Goal: Complete application form

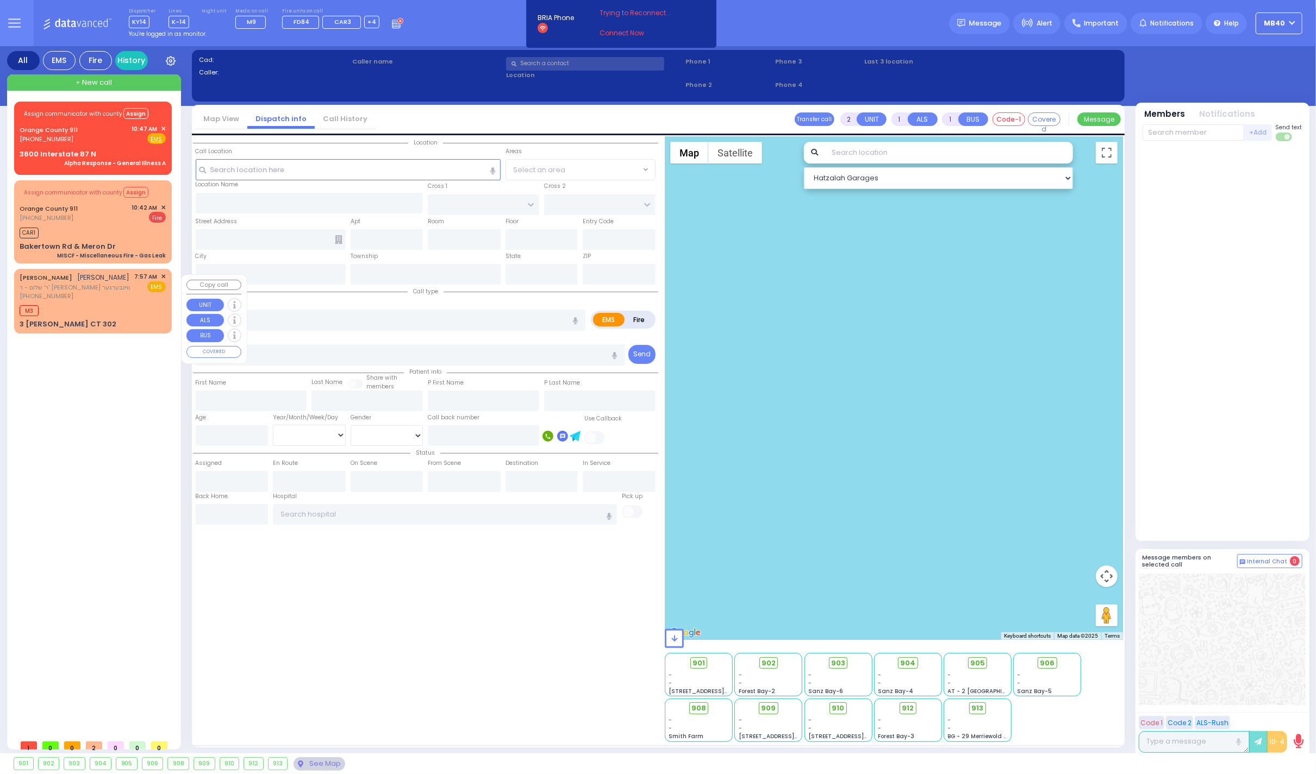
click at [131, 301] on div "[PERSON_NAME] [PERSON_NAME] ר' שלום - ר' [PERSON_NAME] וויינבערגער [PHONE_NUMBE…" at bounding box center [93, 286] width 146 height 29
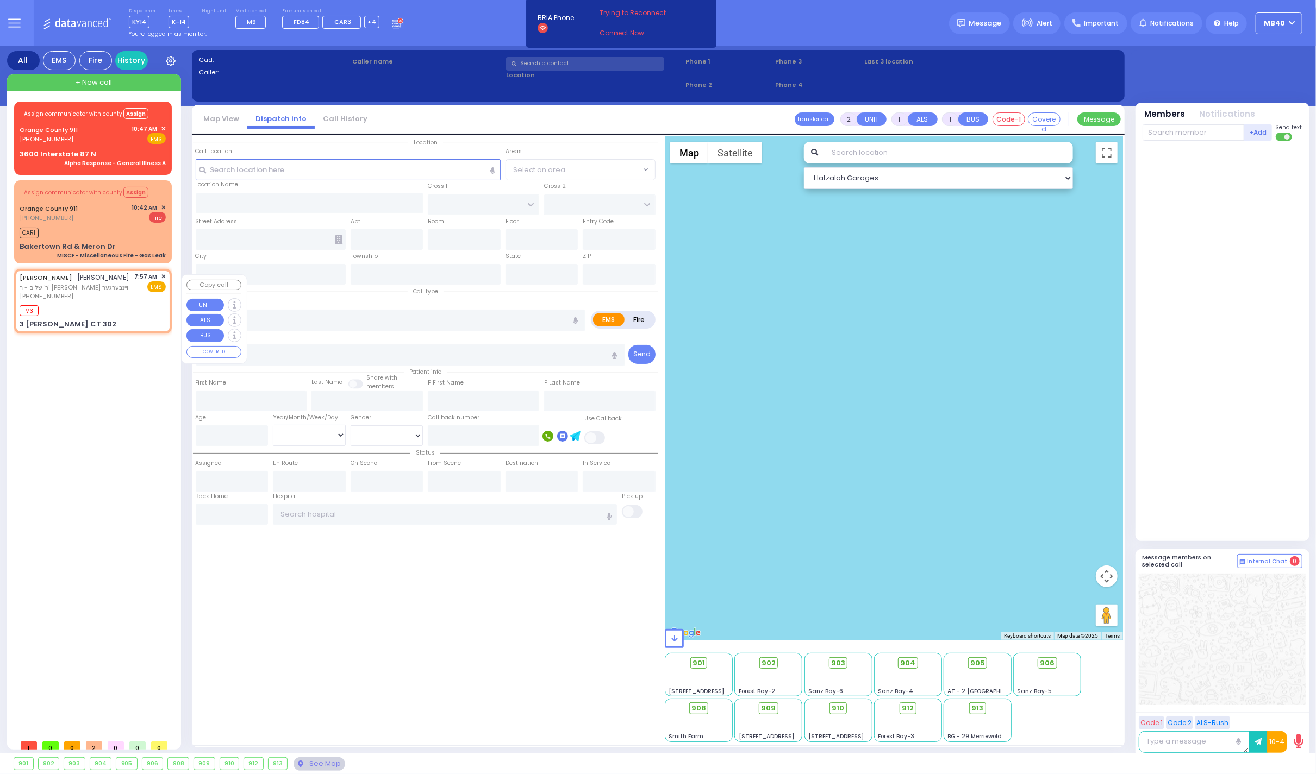
select select
radio input "true"
type input "[PERSON_NAME]"
type input "WALDMAN"
select select
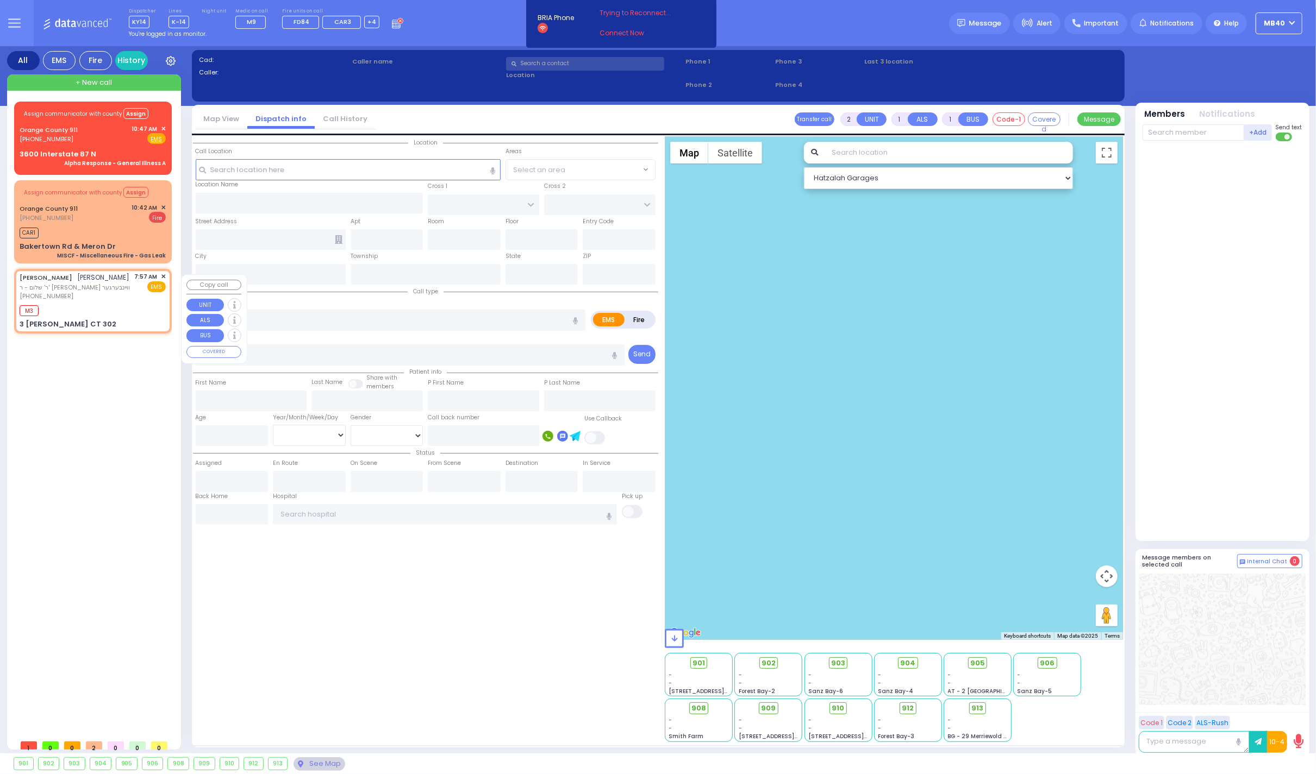
type input "07:57"
type input "07:58"
type input "LEMBERG COURT"
type input "SATMAR DR"
type input "3 [PERSON_NAME] CT"
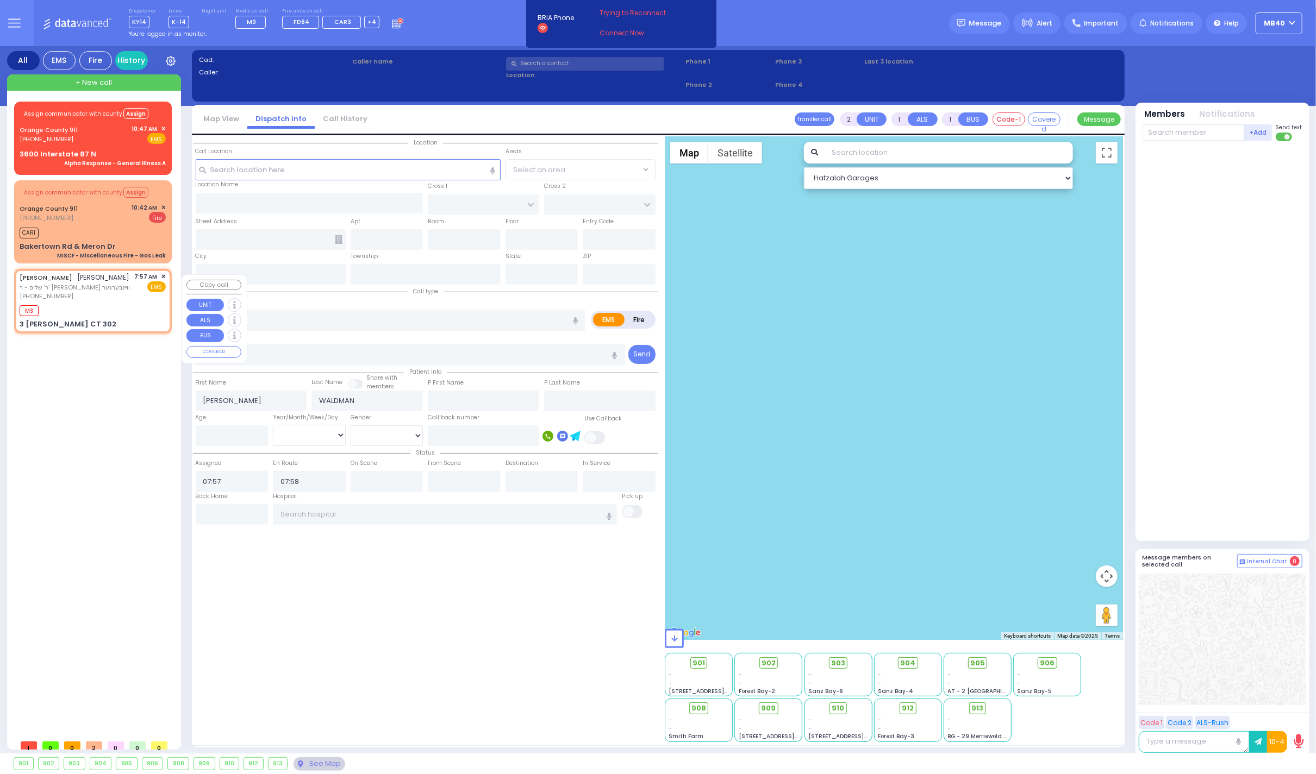
type input "302"
type input "Monroe"
type input "[US_STATE]"
type input "10950"
select select "SECTION 3"
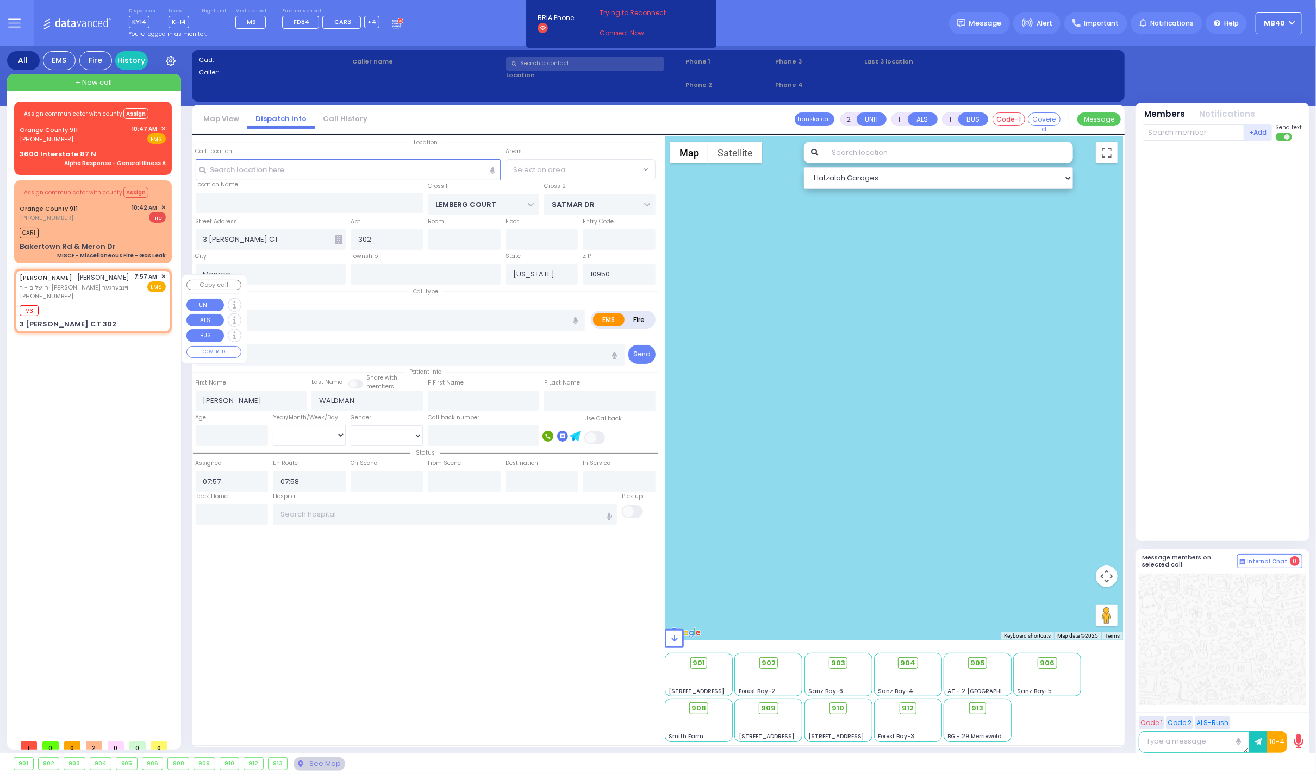
select select "Hatzalah Garages"
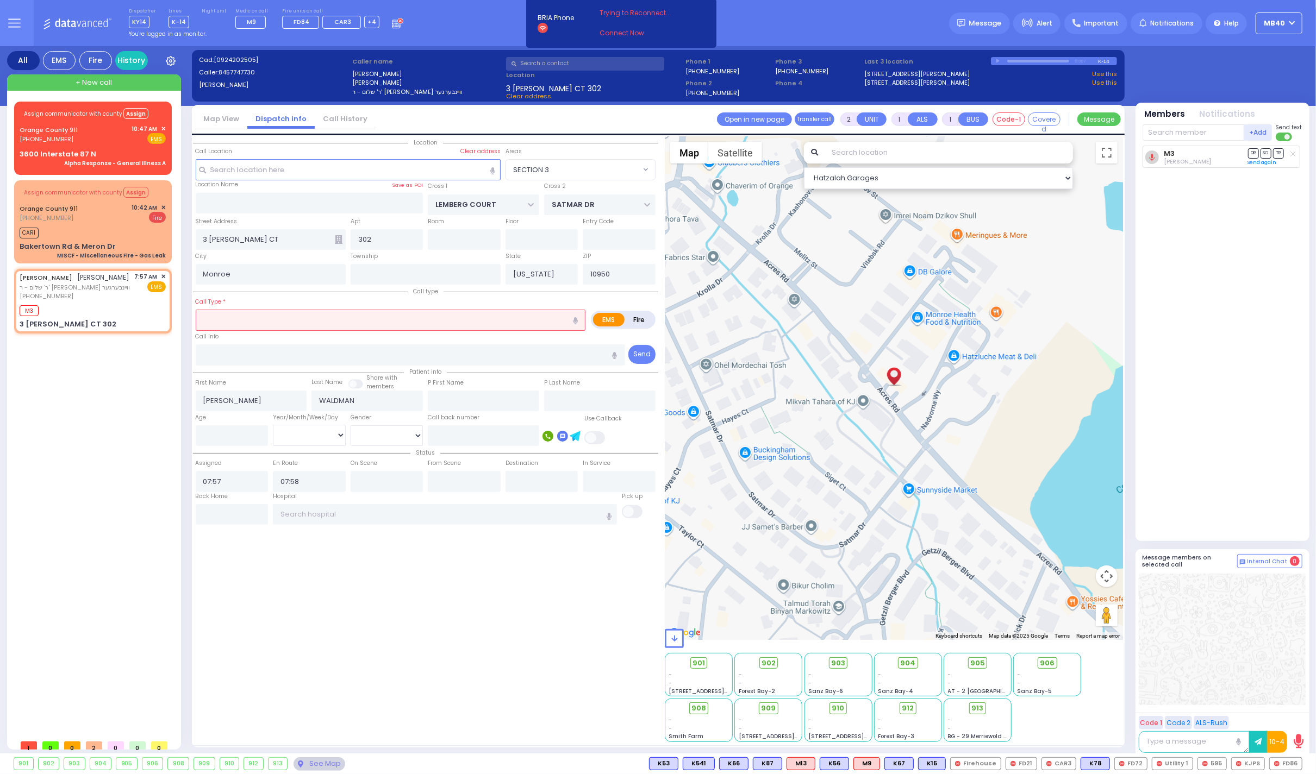
select select
type input "suply"
radio input "true"
select select
radio input "true"
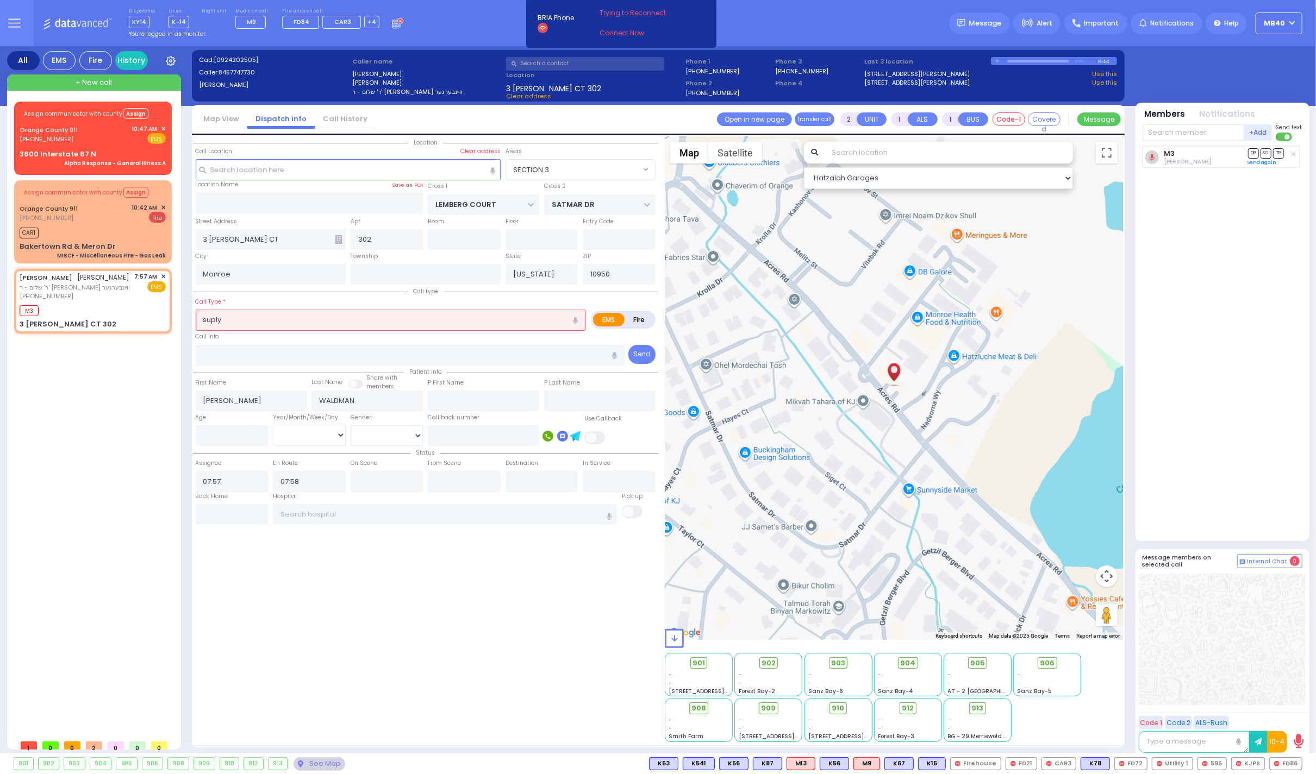
select select
select select "SECTION 3"
select select "Hatzalah Garages"
